Goal: Task Accomplishment & Management: Complete application form

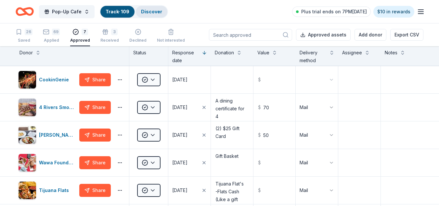
click at [150, 8] on div "Discover" at bounding box center [152, 12] width 32 height 12
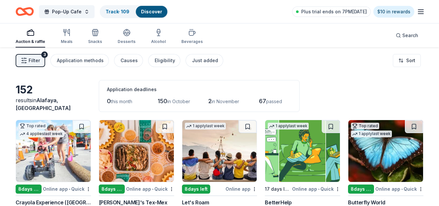
click at [150, 8] on div "Discover" at bounding box center [152, 12] width 32 height 12
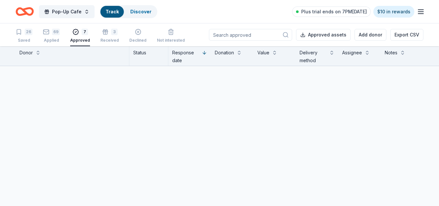
scroll to position [0, 0]
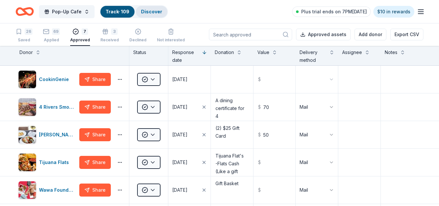
click at [152, 9] on link "Discover" at bounding box center [151, 12] width 21 height 6
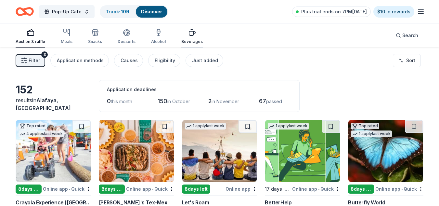
click at [195, 41] on div "Beverages" at bounding box center [191, 41] width 21 height 5
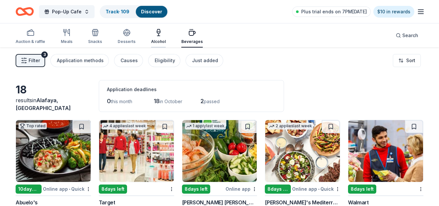
click at [157, 34] on icon "button" at bounding box center [159, 33] width 8 height 8
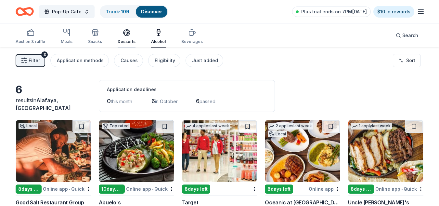
click at [121, 36] on div "Desserts" at bounding box center [127, 37] width 18 height 16
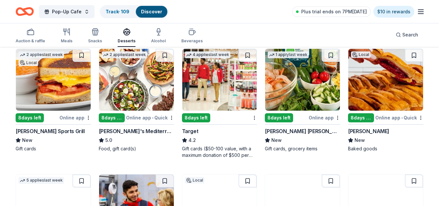
scroll to position [73, 0]
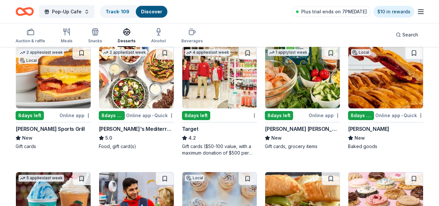
click at [370, 130] on div "[PERSON_NAME]" at bounding box center [368, 129] width 41 height 8
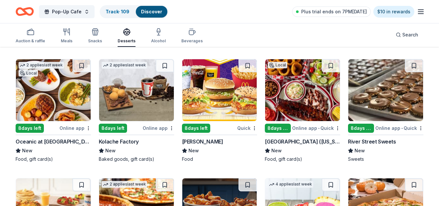
scroll to position [313, 0]
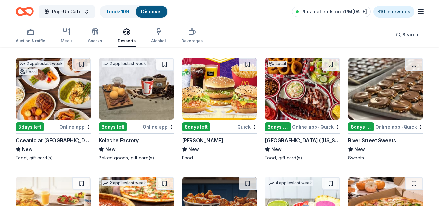
click at [379, 96] on img at bounding box center [386, 89] width 75 height 62
click at [231, 91] on img at bounding box center [219, 89] width 75 height 62
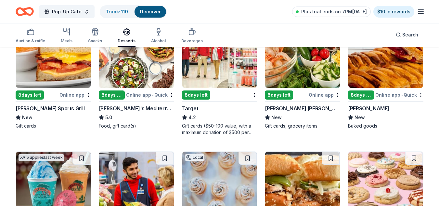
scroll to position [0, 0]
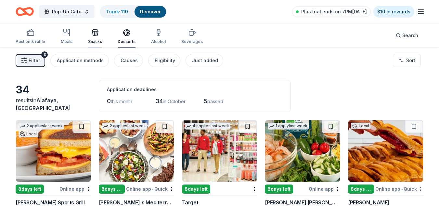
click at [91, 33] on icon "button" at bounding box center [95, 33] width 8 height 8
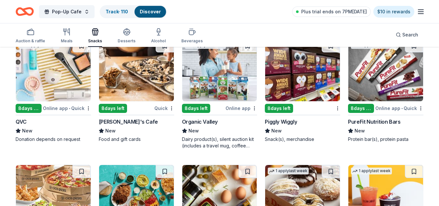
scroll to position [680, 0]
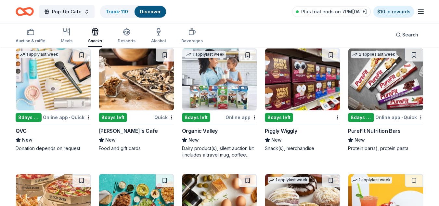
click at [372, 86] on img at bounding box center [386, 79] width 75 height 62
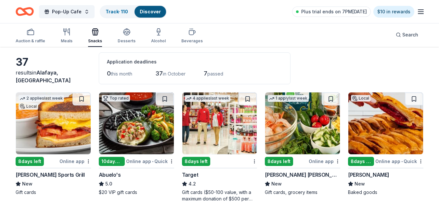
scroll to position [0, 0]
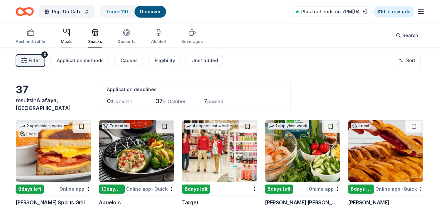
click at [66, 37] on div "Meals" at bounding box center [67, 37] width 12 height 16
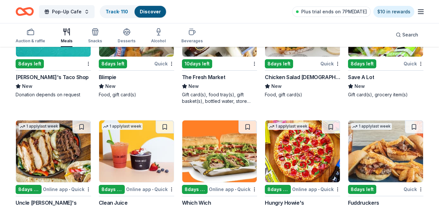
scroll to position [1365, 0]
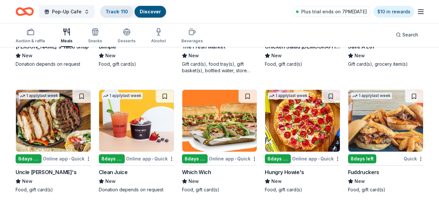
click at [114, 9] on link "Track · 110" at bounding box center [117, 12] width 22 height 6
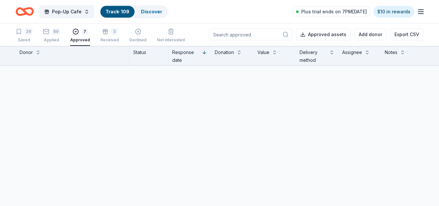
scroll to position [0, 0]
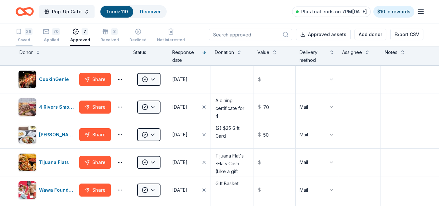
click at [23, 36] on div "26 Saved" at bounding box center [24, 35] width 17 height 14
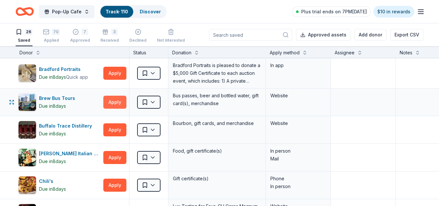
click at [120, 100] on button "Apply" at bounding box center [114, 102] width 23 height 13
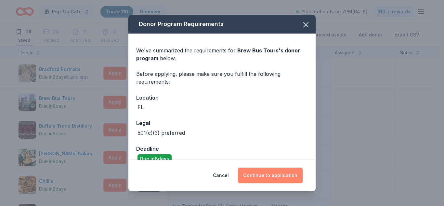
click at [271, 171] on button "Continue to application" at bounding box center [270, 175] width 65 height 16
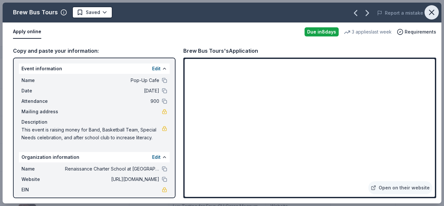
click at [432, 12] on icon "button" at bounding box center [431, 12] width 9 height 9
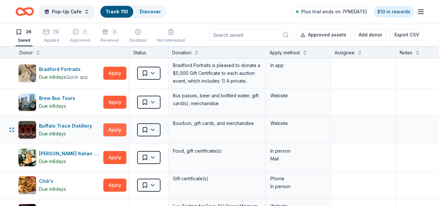
click at [114, 129] on button "Apply" at bounding box center [114, 129] width 23 height 13
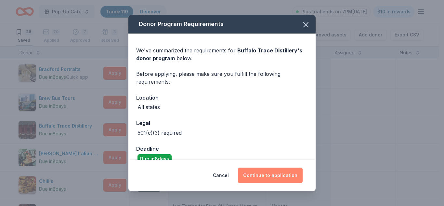
click at [281, 180] on button "Continue to application" at bounding box center [270, 175] width 65 height 16
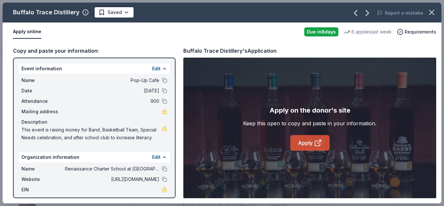
click at [313, 141] on link "Apply" at bounding box center [309, 143] width 39 height 16
click at [433, 16] on icon "button" at bounding box center [431, 12] width 9 height 9
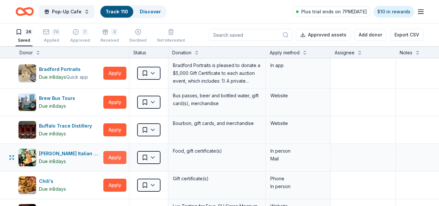
click at [112, 158] on button "Apply" at bounding box center [114, 157] width 23 height 13
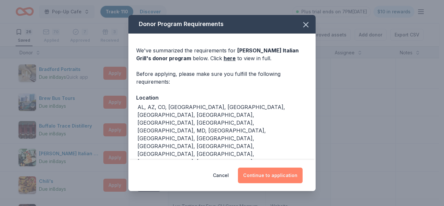
click at [279, 177] on button "Continue to application" at bounding box center [270, 175] width 65 height 16
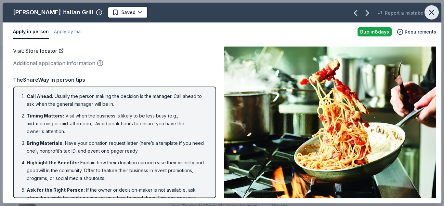
click at [433, 15] on icon "button" at bounding box center [431, 12] width 9 height 9
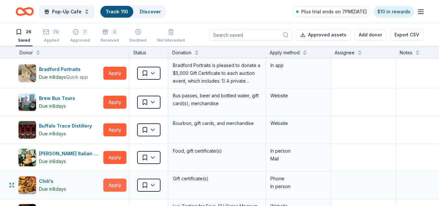
click at [116, 190] on button "Apply" at bounding box center [114, 185] width 23 height 13
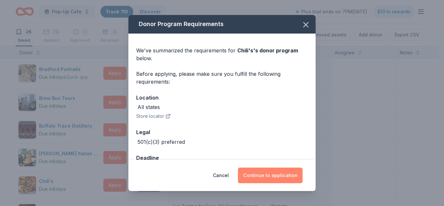
click at [280, 174] on button "Continue to application" at bounding box center [270, 175] width 65 height 16
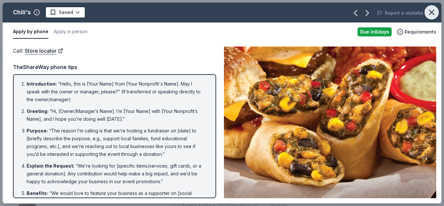
click at [434, 9] on icon "button" at bounding box center [431, 12] width 9 height 9
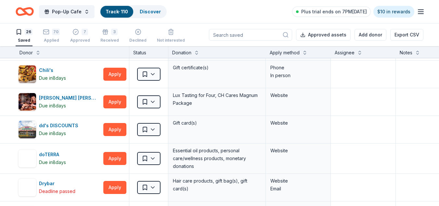
scroll to position [119, 0]
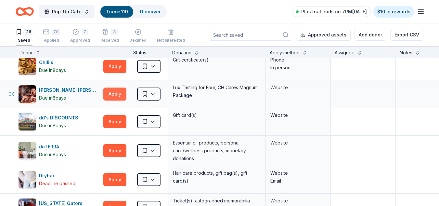
click at [113, 97] on button "Apply" at bounding box center [114, 93] width 23 height 13
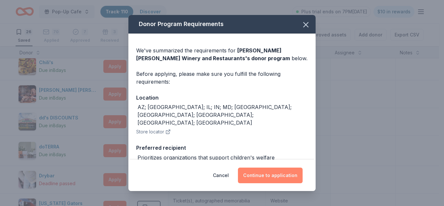
click at [283, 171] on button "Continue to application" at bounding box center [270, 175] width 65 height 16
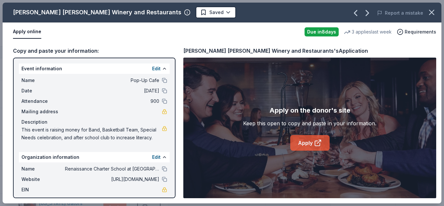
click at [306, 142] on link "Apply" at bounding box center [309, 143] width 39 height 16
click at [430, 15] on icon "button" at bounding box center [431, 12] width 9 height 9
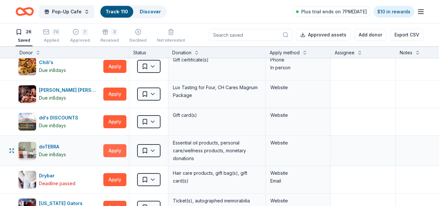
click at [111, 152] on button "Apply" at bounding box center [114, 150] width 23 height 13
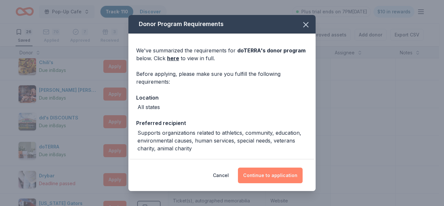
click at [276, 178] on button "Continue to application" at bounding box center [270, 175] width 65 height 16
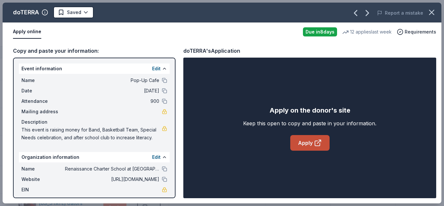
click at [317, 145] on icon at bounding box center [318, 143] width 8 height 8
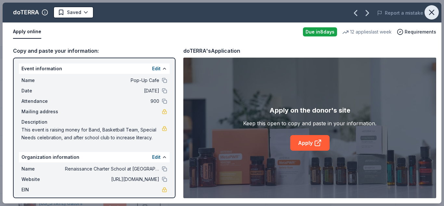
click at [432, 14] on icon "button" at bounding box center [431, 12] width 9 height 9
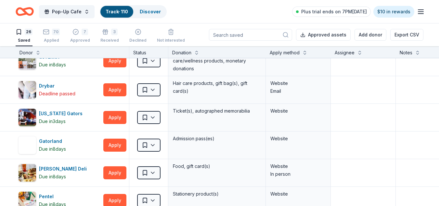
scroll to position [226, 0]
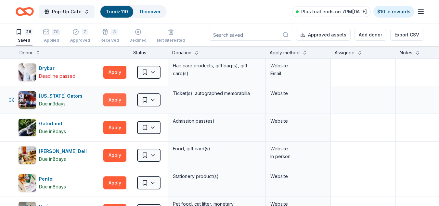
click at [116, 95] on button "Apply" at bounding box center [114, 99] width 23 height 13
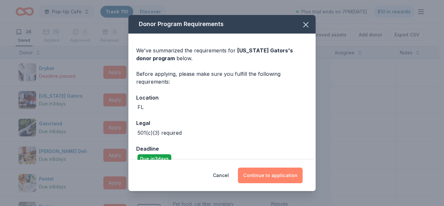
click at [281, 174] on button "Continue to application" at bounding box center [270, 175] width 65 height 16
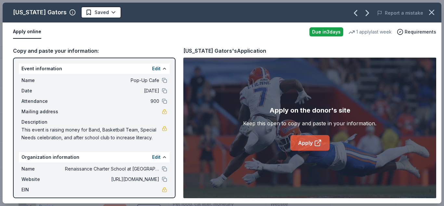
click at [316, 148] on link "Apply" at bounding box center [309, 143] width 39 height 16
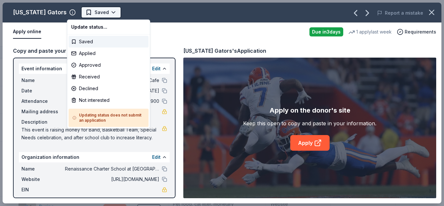
click at [91, 9] on html "Pop-Up Cafe Track · 110 Discover Plus trial ends on 7PM, 10/1 $10 in rewards 26…" at bounding box center [222, 103] width 444 height 206
click at [104, 54] on div "Applied" at bounding box center [109, 53] width 80 height 12
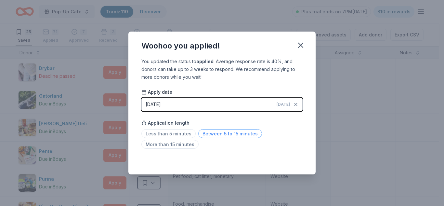
click at [212, 133] on span "Between 5 to 15 minutes" at bounding box center [230, 133] width 64 height 9
click at [302, 47] on icon "button" at bounding box center [300, 45] width 9 height 9
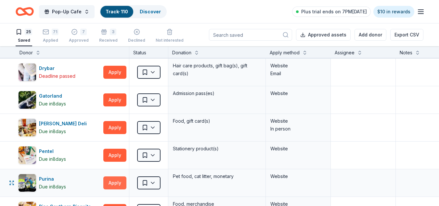
click at [116, 184] on button "Apply" at bounding box center [114, 182] width 23 height 13
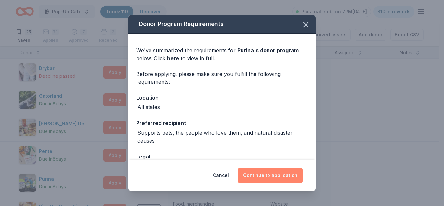
click at [260, 177] on button "Continue to application" at bounding box center [270, 175] width 65 height 16
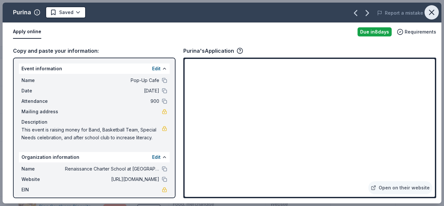
click at [437, 15] on button "button" at bounding box center [432, 12] width 14 height 14
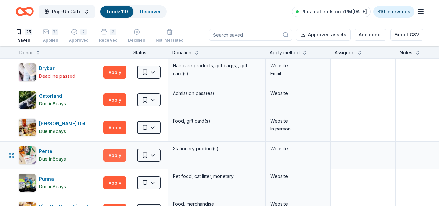
click at [117, 157] on button "Apply" at bounding box center [114, 155] width 23 height 13
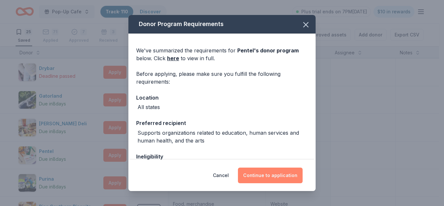
click at [264, 181] on button "Continue to application" at bounding box center [270, 175] width 65 height 16
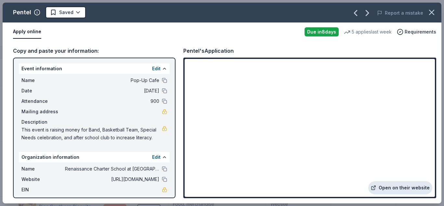
click at [406, 192] on link "Open on their website" at bounding box center [400, 187] width 64 height 13
click at [436, 13] on icon "button" at bounding box center [431, 12] width 9 height 9
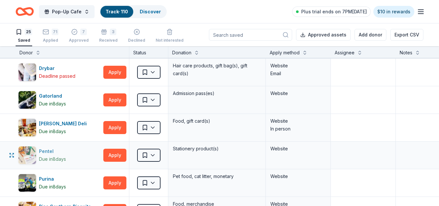
click at [47, 151] on div "Pentel" at bounding box center [52, 151] width 27 height 8
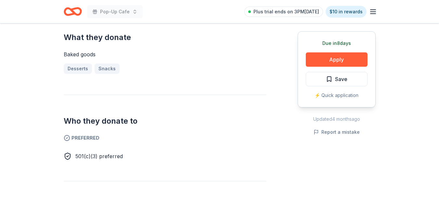
scroll to position [269, 0]
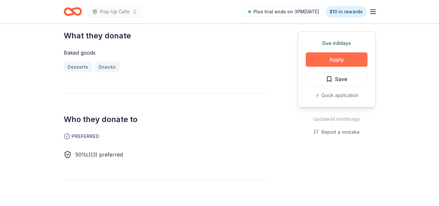
click at [334, 66] on button "Apply" at bounding box center [337, 59] width 62 height 14
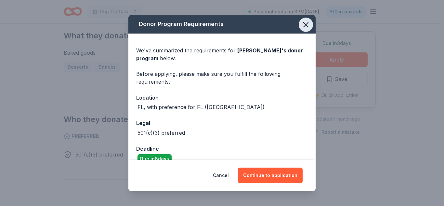
click at [302, 26] on icon "button" at bounding box center [305, 24] width 9 height 9
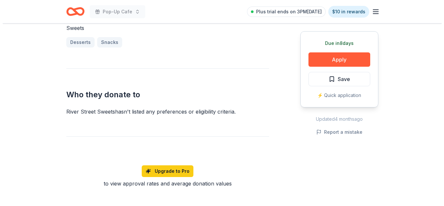
scroll to position [325, 0]
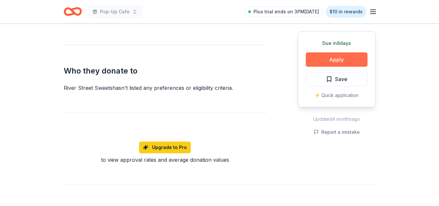
click at [318, 61] on button "Apply" at bounding box center [337, 59] width 62 height 14
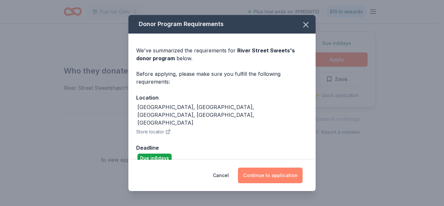
click at [269, 179] on button "Continue to application" at bounding box center [270, 175] width 65 height 16
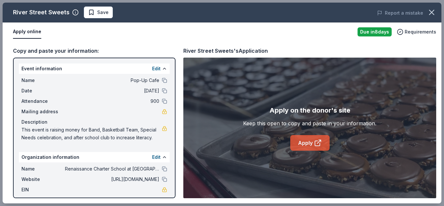
click at [318, 146] on icon at bounding box center [317, 143] width 5 height 5
click at [90, 16] on span "Save" at bounding box center [98, 12] width 20 height 8
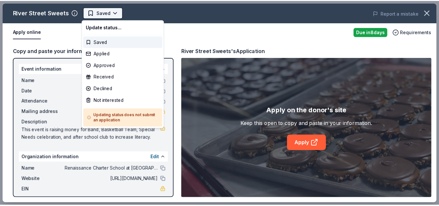
scroll to position [0, 0]
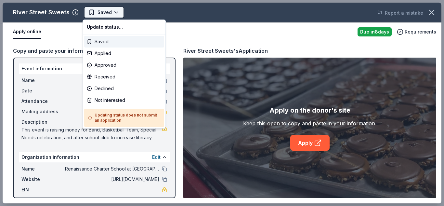
click at [119, 13] on body "Pop-Up Cafe Saved Apply Due in 8 days Share River Street Sweets New Share Donat…" at bounding box center [219, 103] width 439 height 206
click at [120, 55] on div "Applied" at bounding box center [124, 53] width 80 height 12
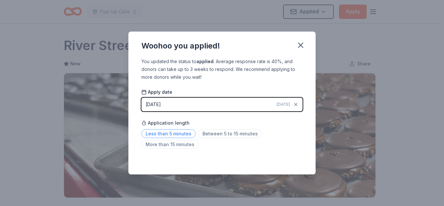
click at [176, 134] on span "Less than 5 minutes" at bounding box center [168, 133] width 54 height 9
click at [300, 46] on icon "button" at bounding box center [301, 45] width 5 height 5
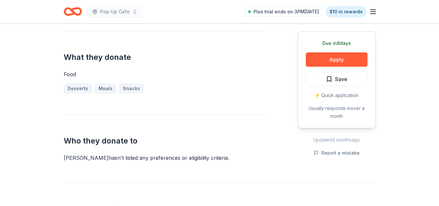
scroll to position [220, 0]
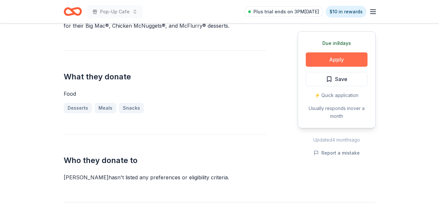
click at [340, 61] on button "Apply" at bounding box center [337, 59] width 62 height 14
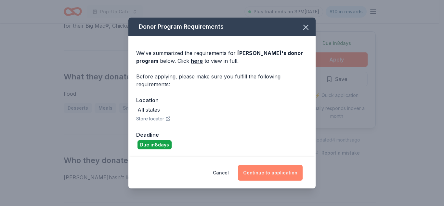
click at [282, 173] on button "Continue to application" at bounding box center [270, 173] width 65 height 16
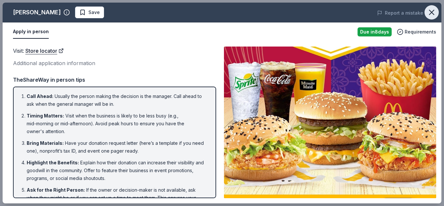
click at [434, 13] on icon "button" at bounding box center [431, 12] width 9 height 9
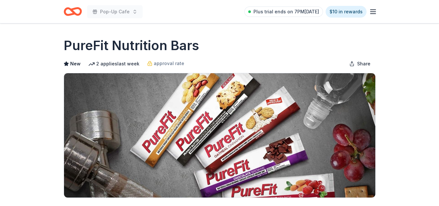
scroll to position [180, 0]
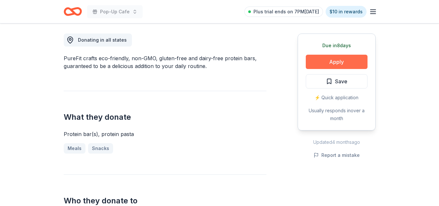
click at [338, 57] on button "Apply" at bounding box center [337, 62] width 62 height 14
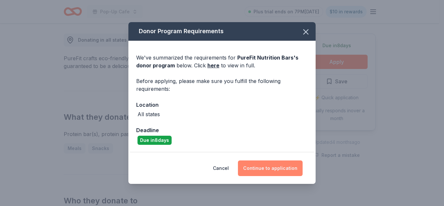
click at [280, 166] on button "Continue to application" at bounding box center [270, 168] width 65 height 16
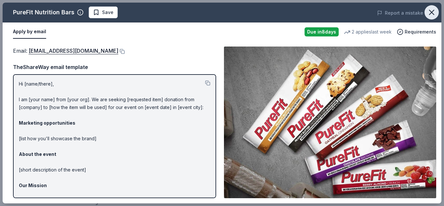
click at [435, 13] on icon "button" at bounding box center [431, 12] width 9 height 9
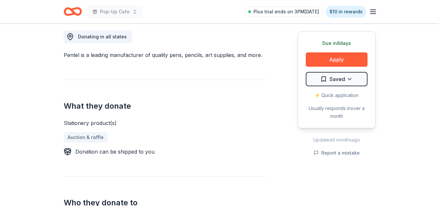
scroll to position [186, 0]
